Goal: Information Seeking & Learning: Find specific page/section

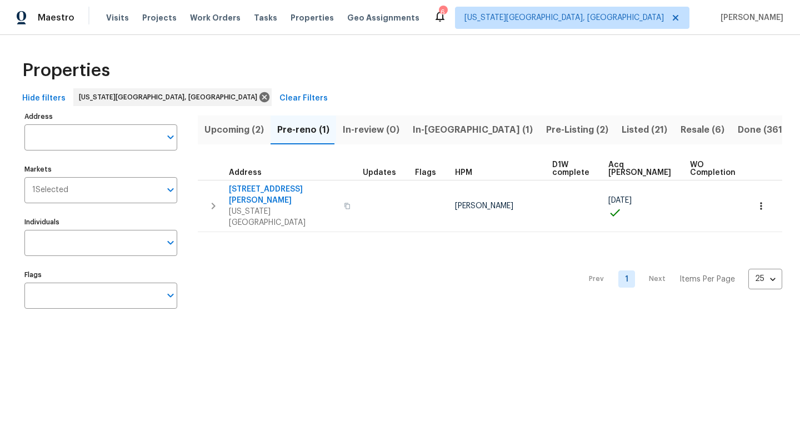
click at [450, 134] on span "In-reno (1)" at bounding box center [473, 130] width 120 height 16
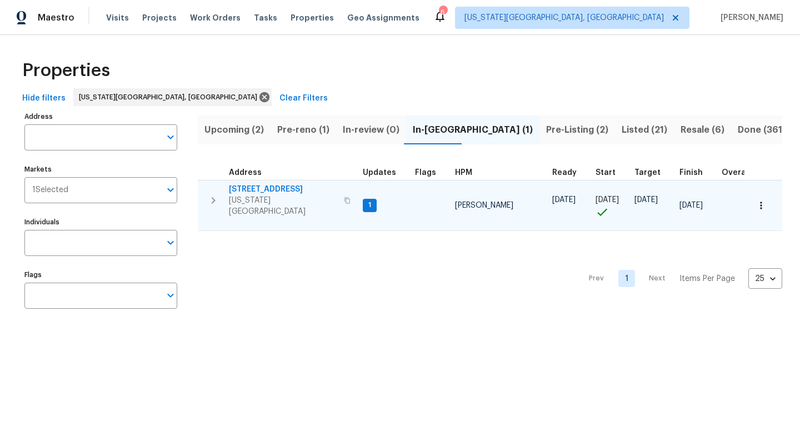
click at [263, 182] on td "4454 Ranch Cir Colorado Springs, CO 80918" at bounding box center [278, 201] width 161 height 40
click at [262, 187] on span "4454 Ranch Cir" at bounding box center [283, 189] width 108 height 11
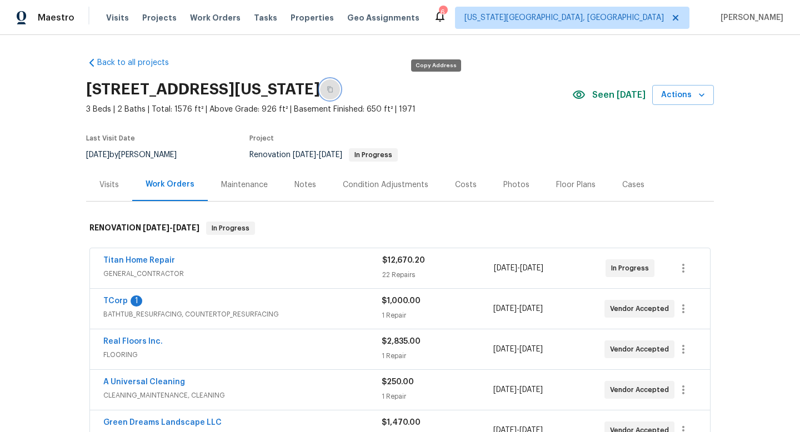
click at [333, 89] on icon "button" at bounding box center [330, 89] width 7 height 7
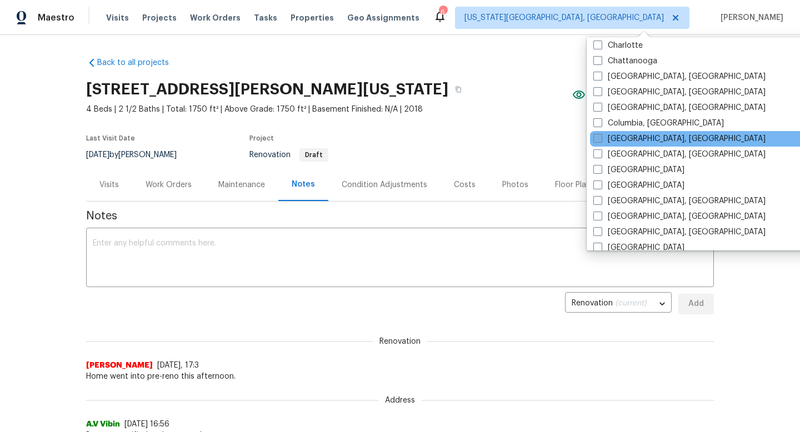
scroll to position [176, 0]
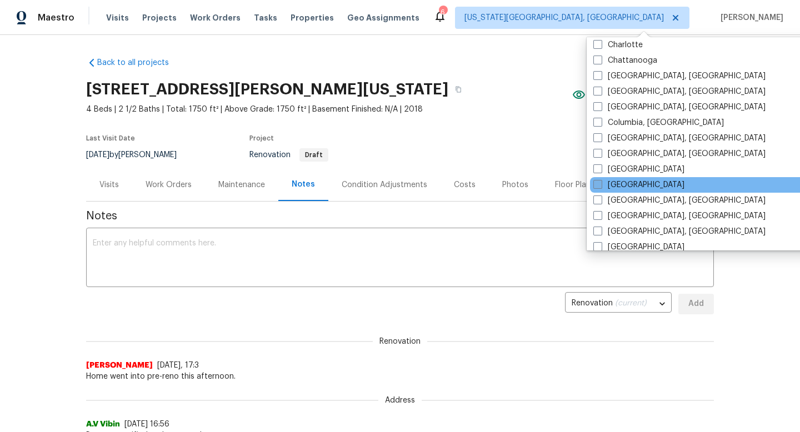
click at [600, 183] on span at bounding box center [598, 184] width 9 height 9
click at [600, 183] on input "[GEOGRAPHIC_DATA]" at bounding box center [597, 183] width 7 height 7
checkbox input "true"
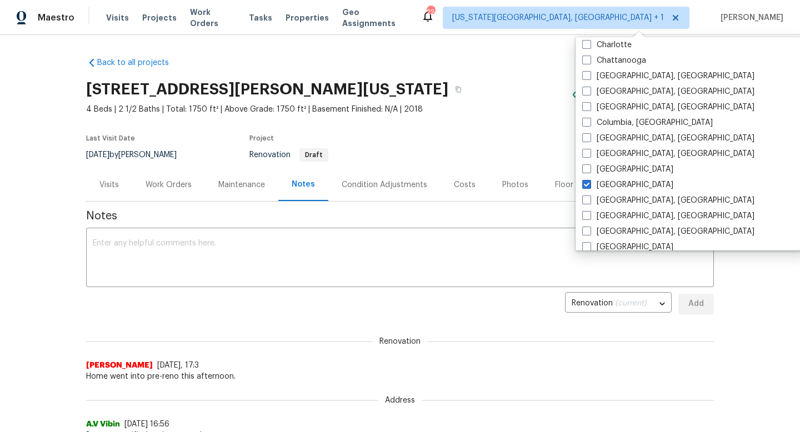
click at [149, 26] on div "Visits Projects Work Orders Tasks Properties Geo Assignments" at bounding box center [263, 18] width 315 height 22
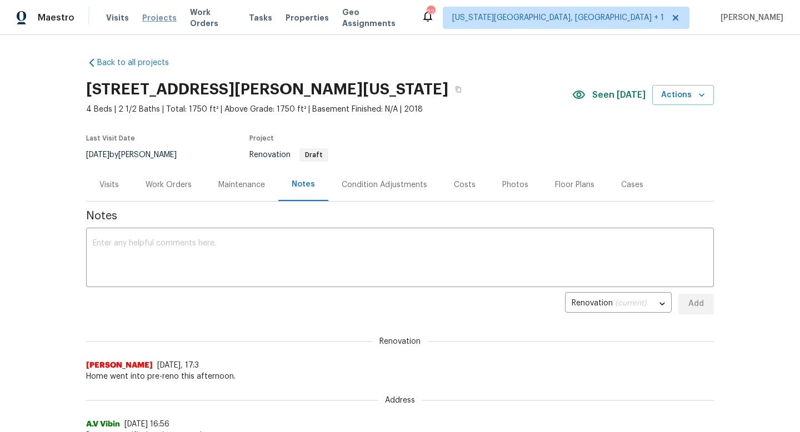
click at [148, 17] on span "Projects" at bounding box center [159, 17] width 34 height 11
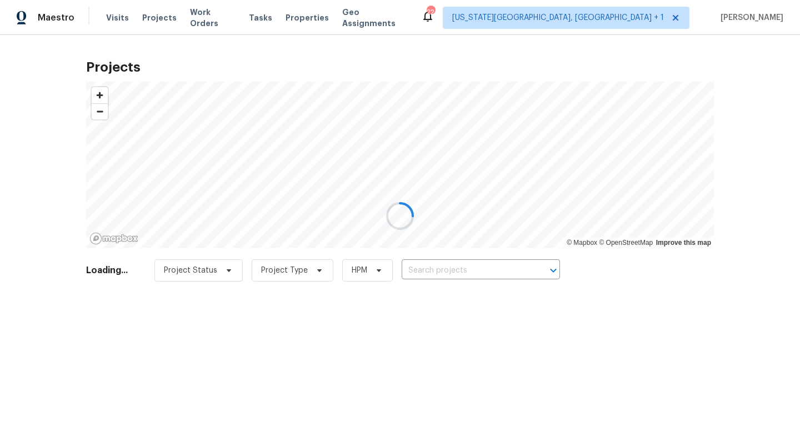
click at [453, 263] on div at bounding box center [400, 216] width 800 height 432
click at [450, 271] on input "text" at bounding box center [465, 270] width 127 height 17
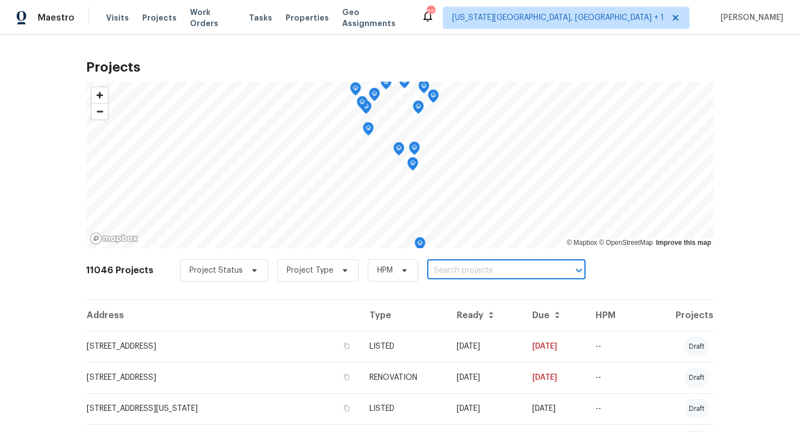
paste input "8311 Ogden St, Denver, CO"
type input "8311 Ogden St, Denver, CO"
click at [457, 290] on li "8311 Ogden St, Denver, CO 80229" at bounding box center [500, 295] width 162 height 18
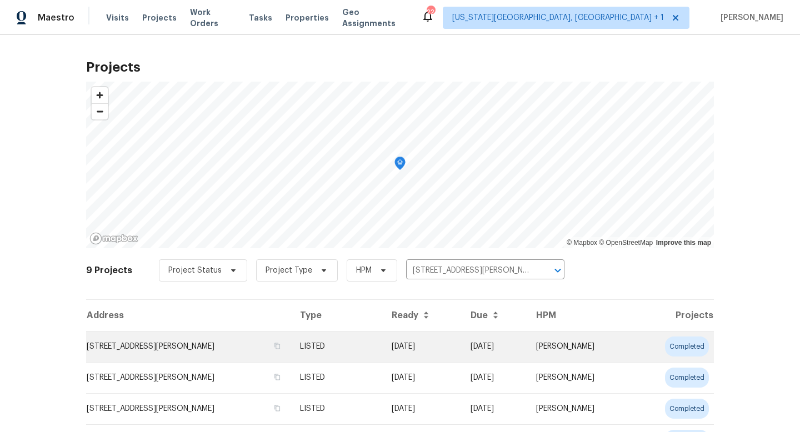
click at [172, 349] on td "8311 Ogden St, Denver, CO 80229" at bounding box center [188, 346] width 205 height 31
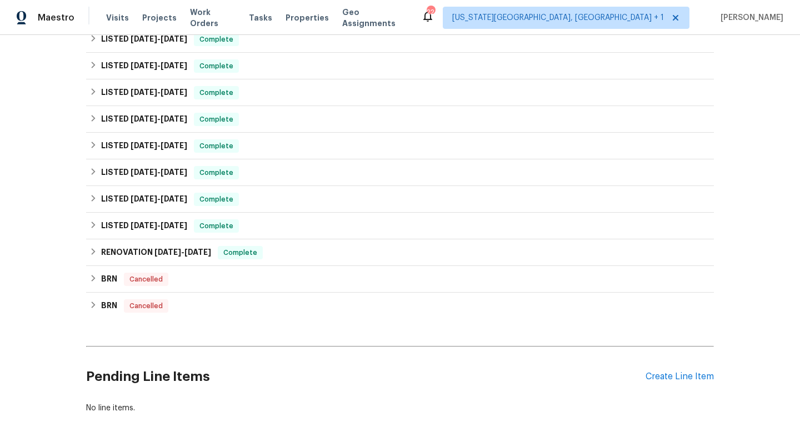
scroll to position [173, 0]
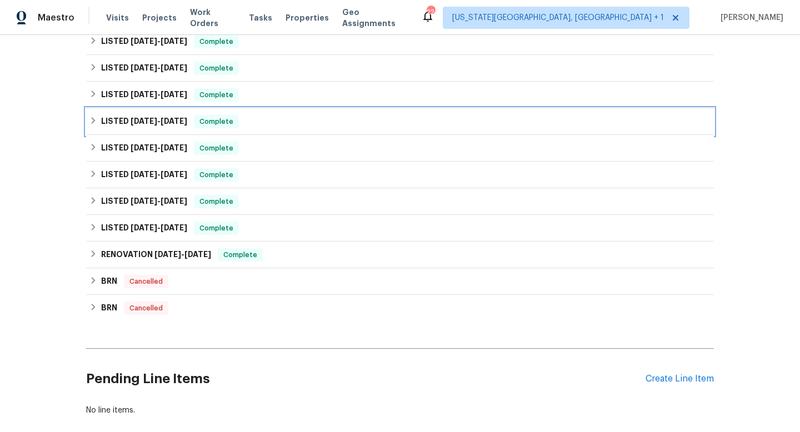
click at [156, 122] on span "5/13/25" at bounding box center [144, 121] width 27 height 8
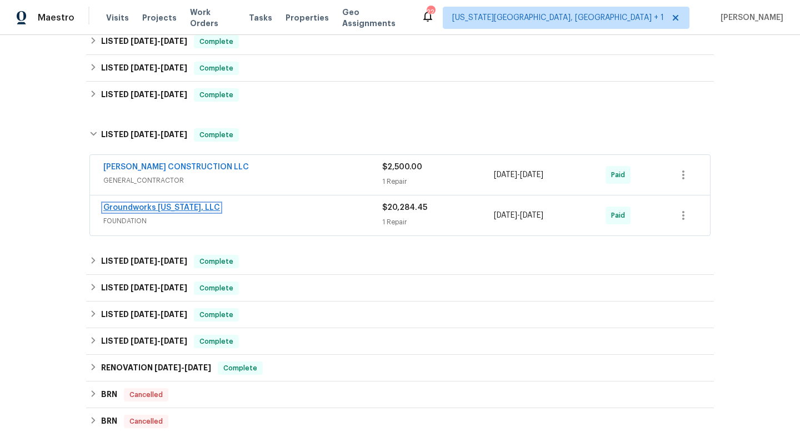
click at [194, 211] on link "Groundworks Colorado, LLC" at bounding box center [161, 208] width 117 height 8
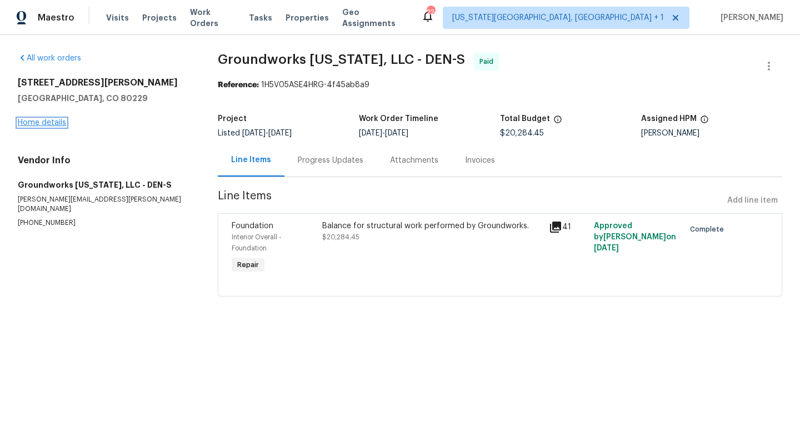
click at [38, 124] on link "Home details" at bounding box center [42, 123] width 48 height 8
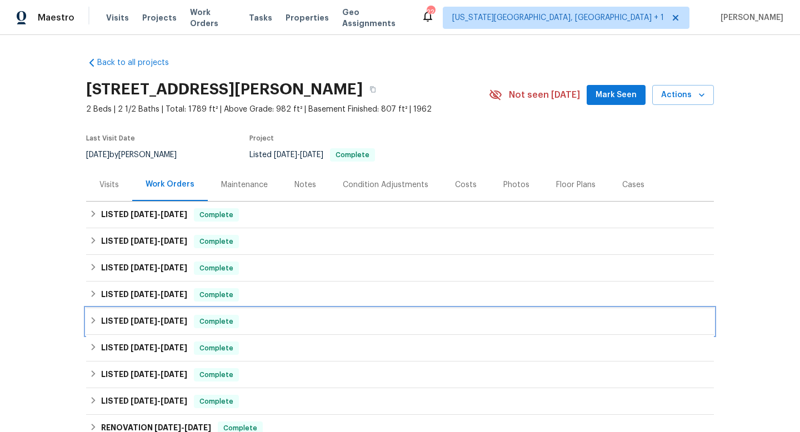
click at [250, 317] on div "LISTED 4/10/25 - 4/25/25 Complete" at bounding box center [399, 321] width 621 height 13
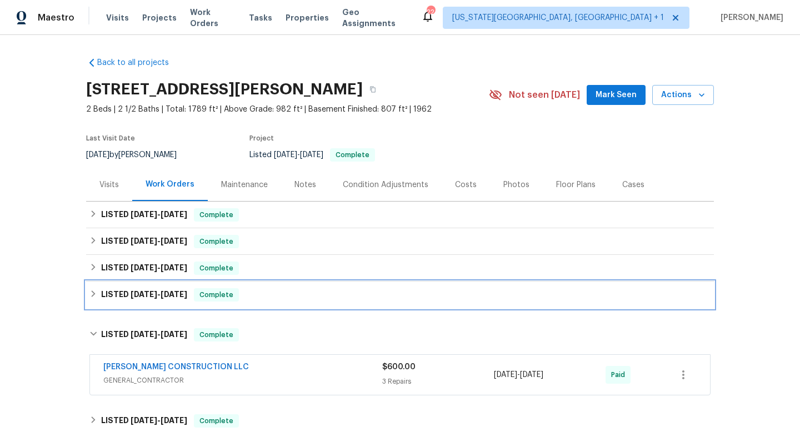
click at [256, 296] on div "LISTED 5/13/25 - 5/30/25 Complete" at bounding box center [399, 294] width 621 height 13
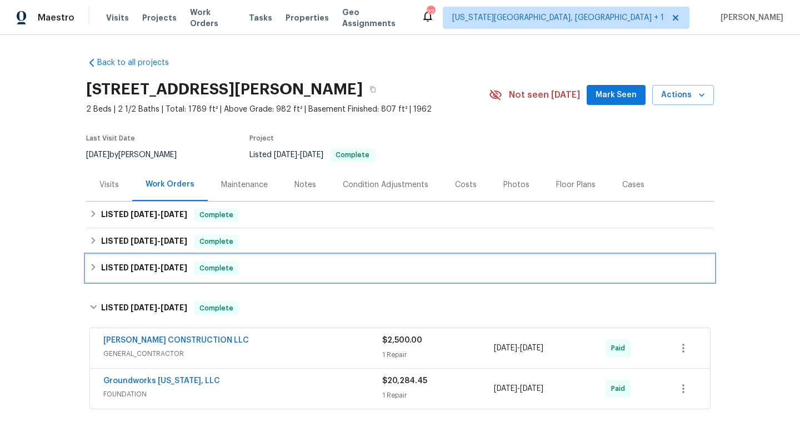
click at [255, 268] on div "LISTED 6/30/25 - 6/30/25 Complete" at bounding box center [399, 268] width 621 height 13
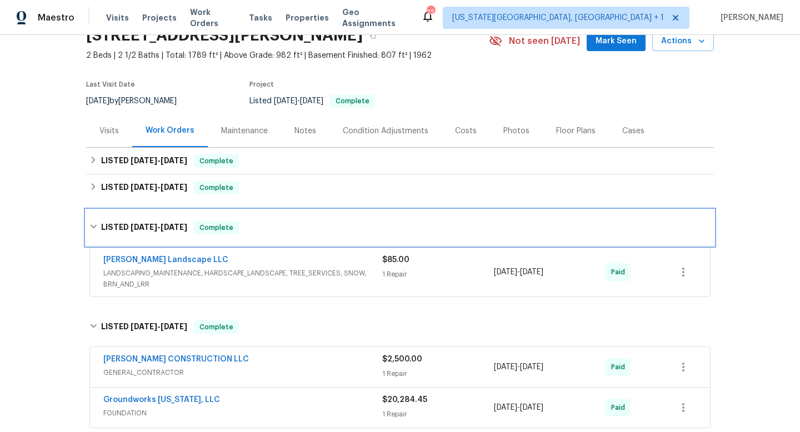
scroll to position [56, 0]
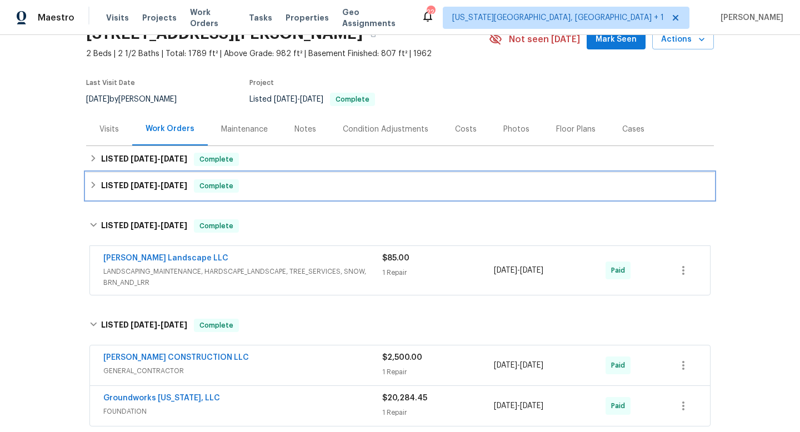
click at [252, 188] on div "LISTED 7/30/25 - 8/1/25 Complete" at bounding box center [399, 186] width 621 height 13
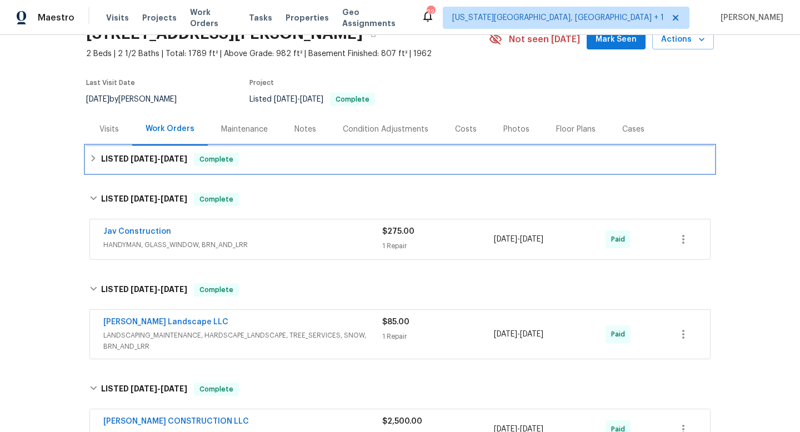
click at [252, 158] on div "LISTED 8/4/25 - 8/6/25 Complete" at bounding box center [399, 159] width 621 height 13
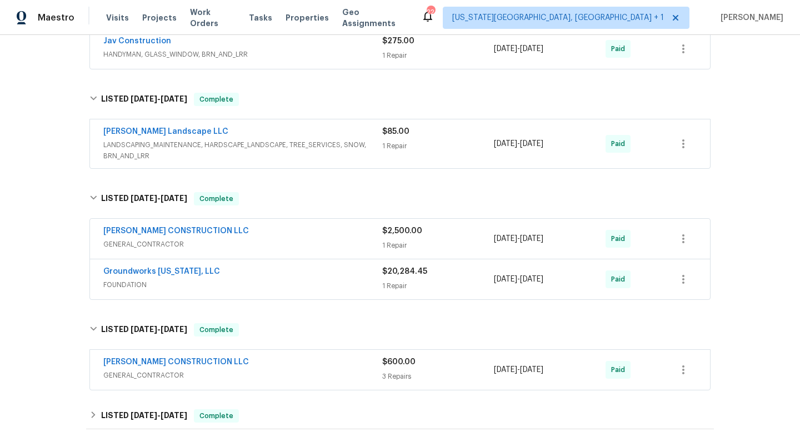
scroll to position [539, 0]
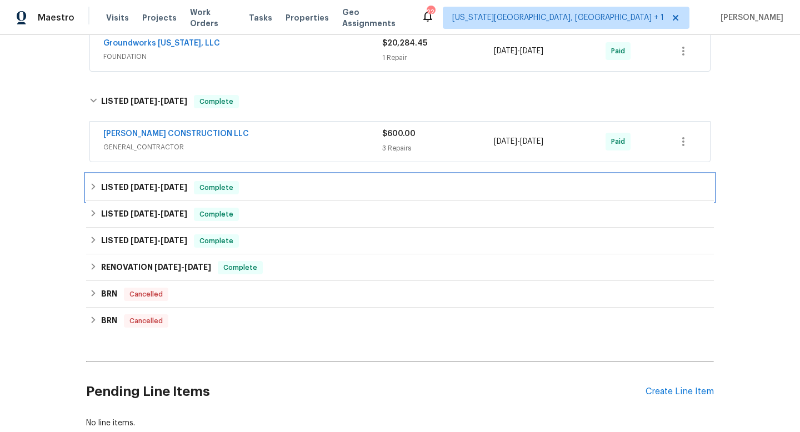
click at [267, 185] on div "LISTED 2/24/25 - 4/4/25 Complete" at bounding box center [399, 187] width 621 height 13
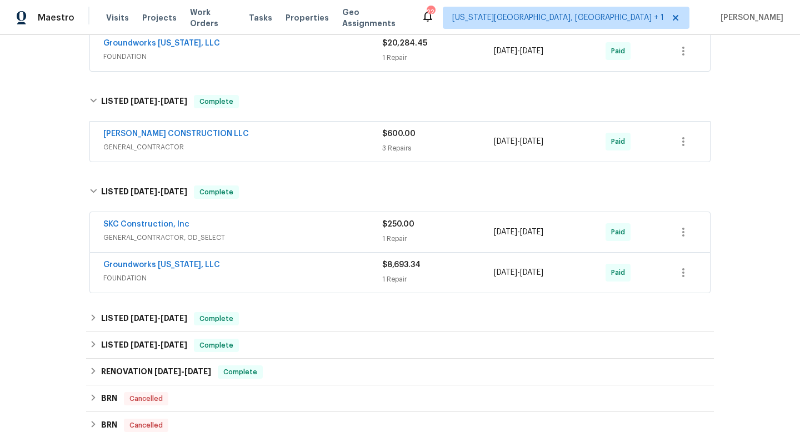
click at [267, 273] on span "FOUNDATION" at bounding box center [242, 278] width 279 height 11
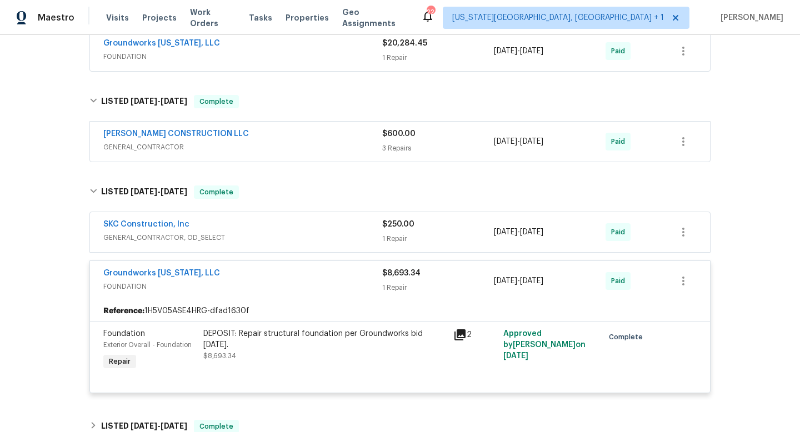
click at [300, 337] on div "DEPOSIT: Repair structural foundation per Groundworks bid March 27th." at bounding box center [324, 339] width 243 height 22
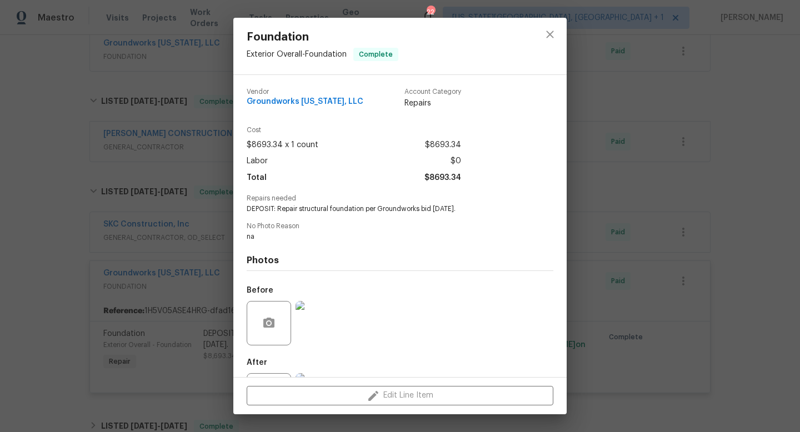
scroll to position [52, 0]
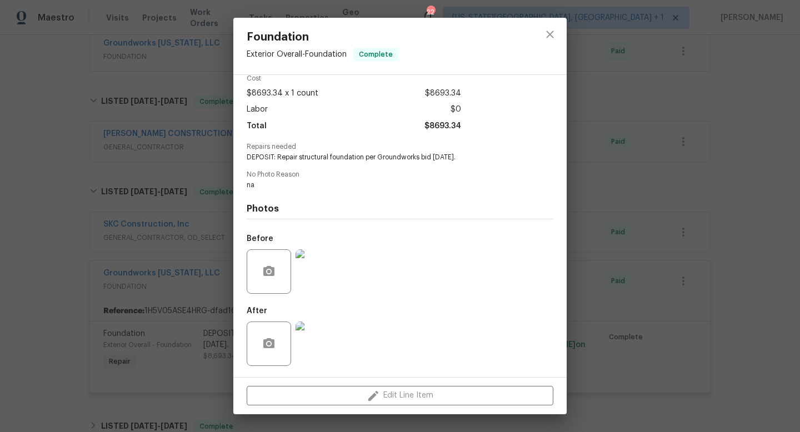
click at [311, 258] on img at bounding box center [318, 272] width 44 height 44
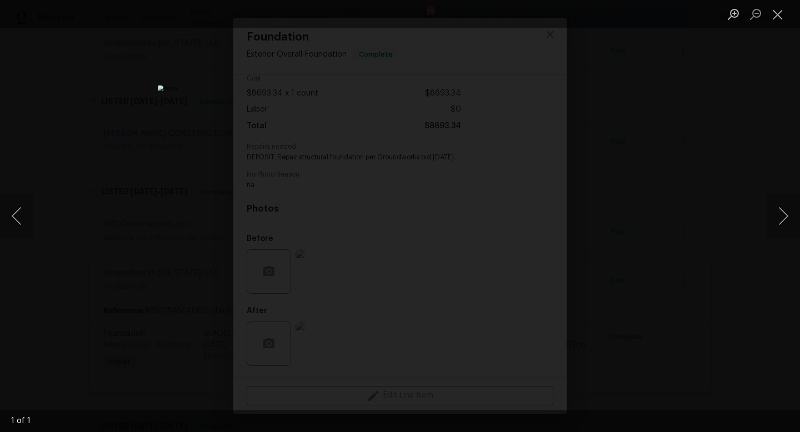
click at [591, 181] on div "Lightbox" at bounding box center [400, 216] width 800 height 432
